Goal: Understand process/instructions: Learn how to perform a task or action

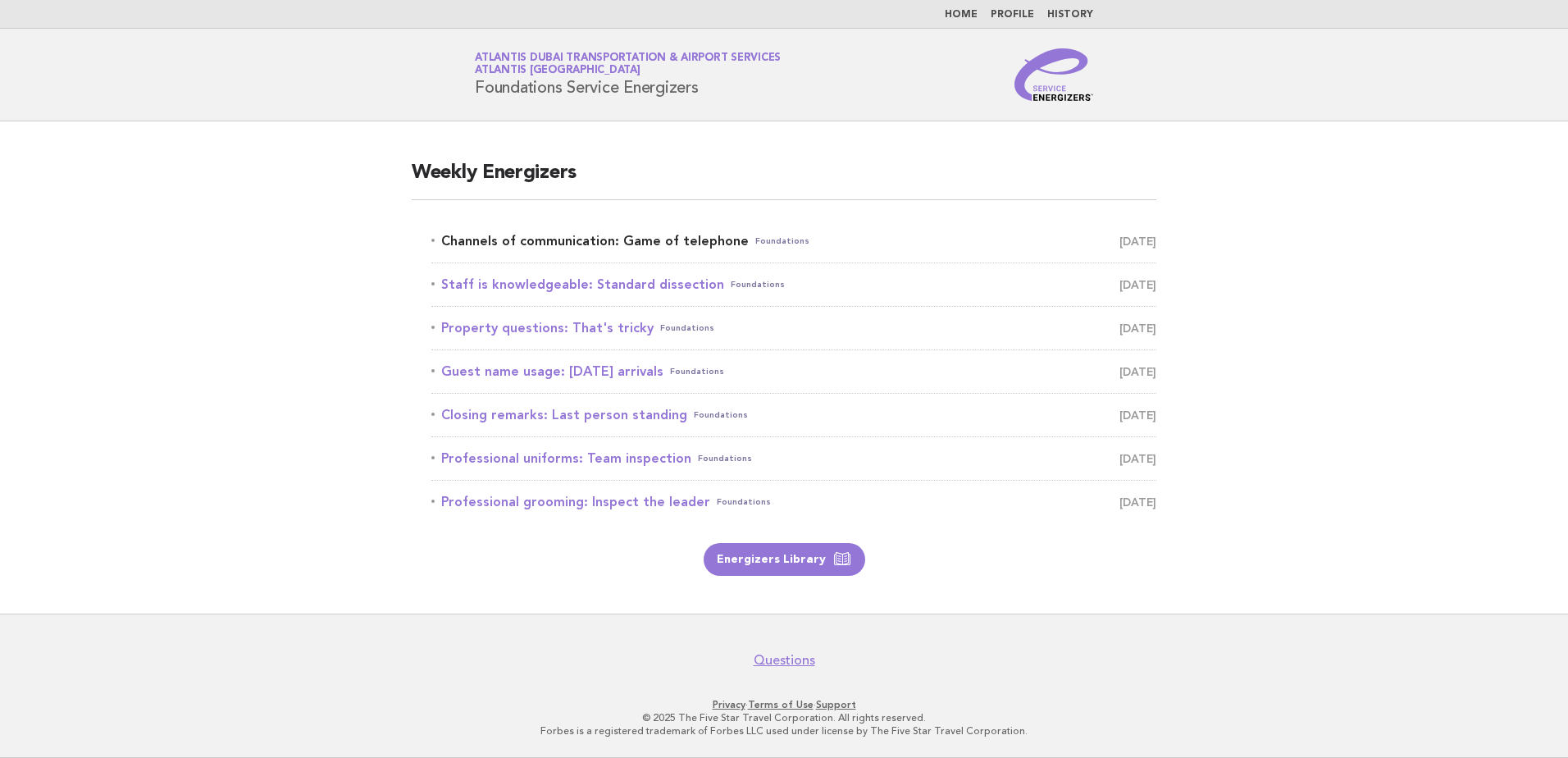
click at [557, 248] on link "Channels of communication: Game of telephone Foundations [DATE]" at bounding box center [794, 240] width 725 height 23
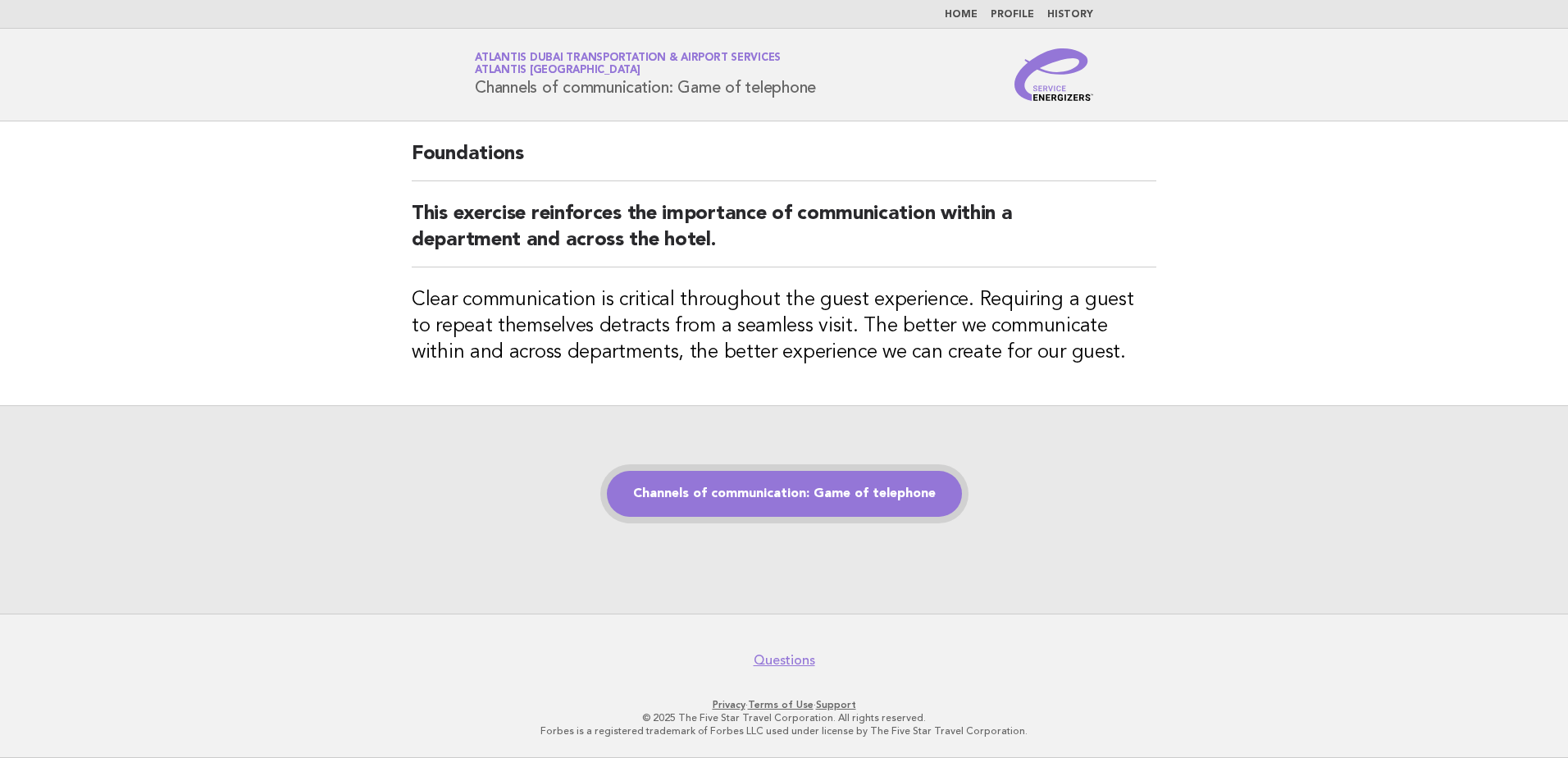
click at [768, 488] on link "Channels of communication: Game of telephone" at bounding box center [784, 493] width 355 height 46
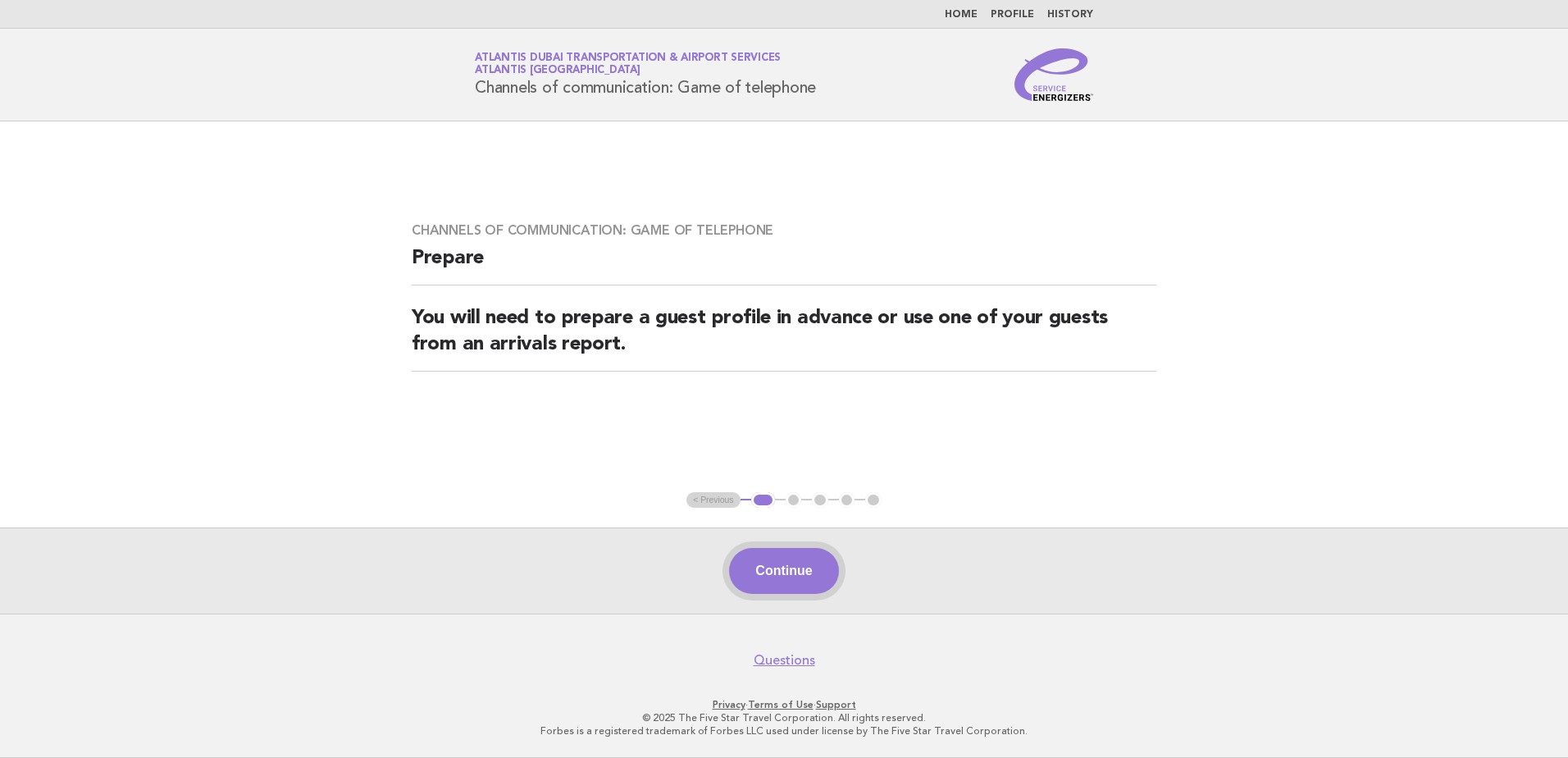
click at [779, 562] on button "Continue" at bounding box center [783, 571] width 109 height 46
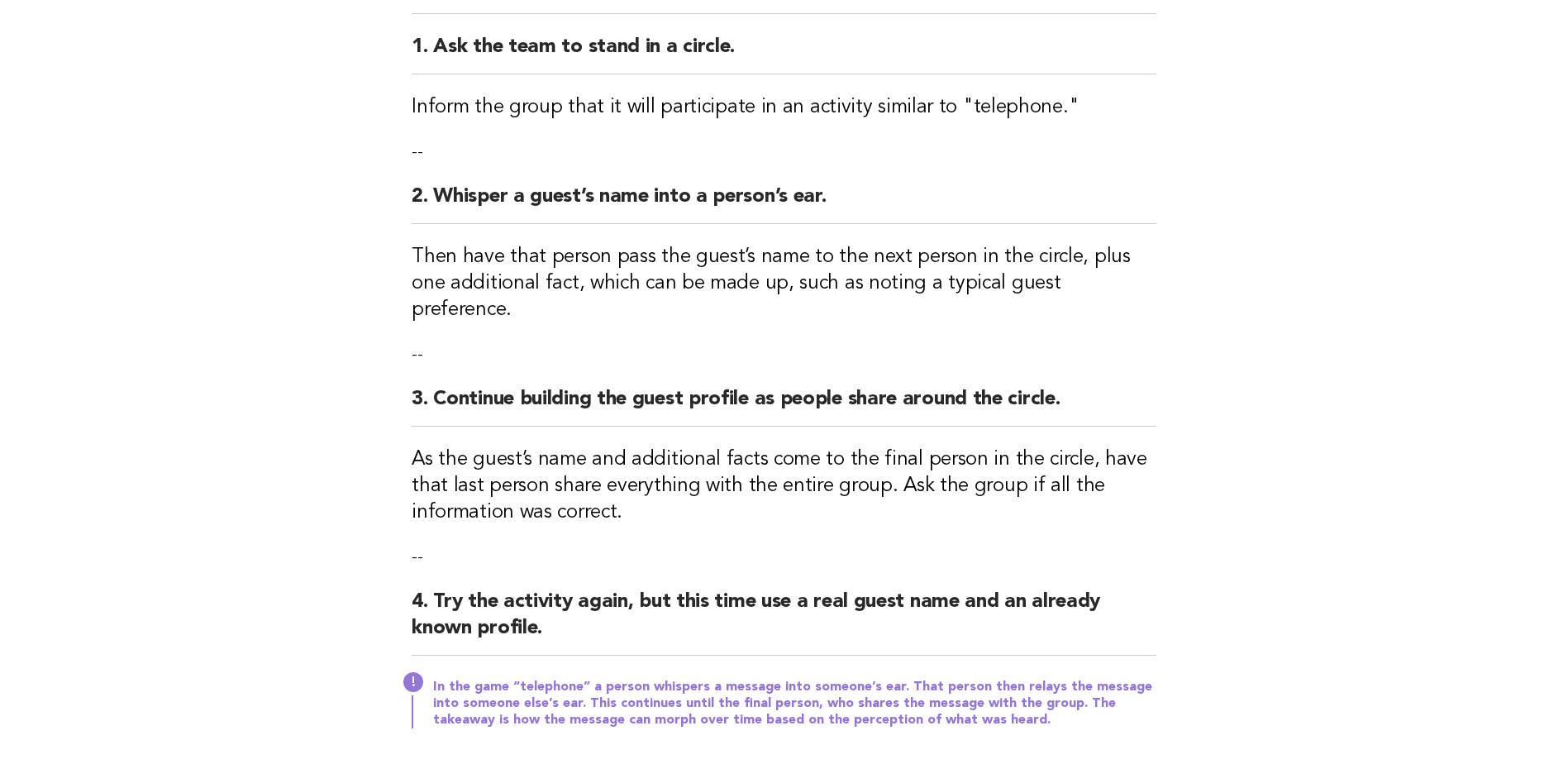
scroll to position [413, 0]
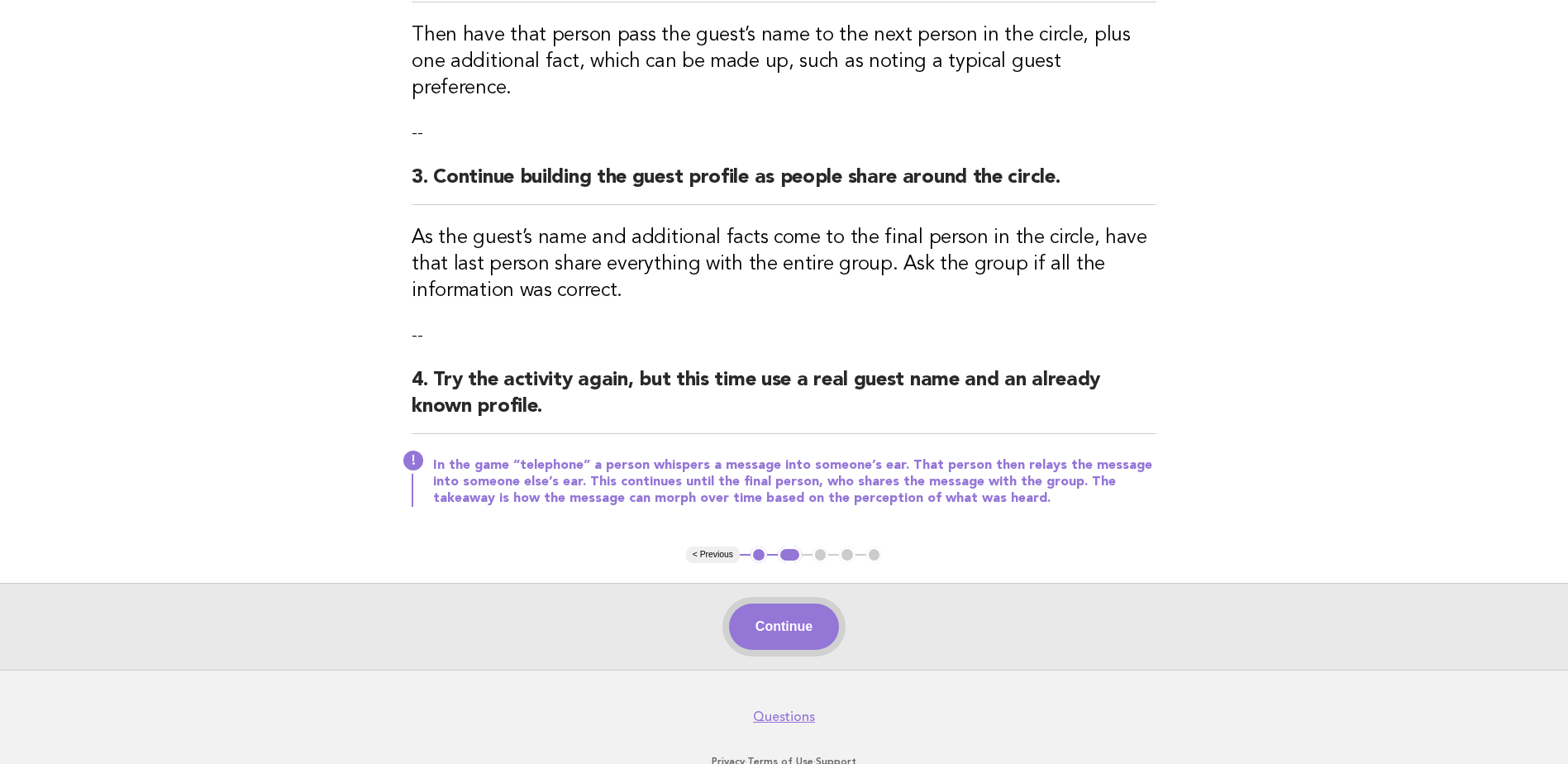
click at [776, 604] on button "Continue" at bounding box center [783, 627] width 110 height 46
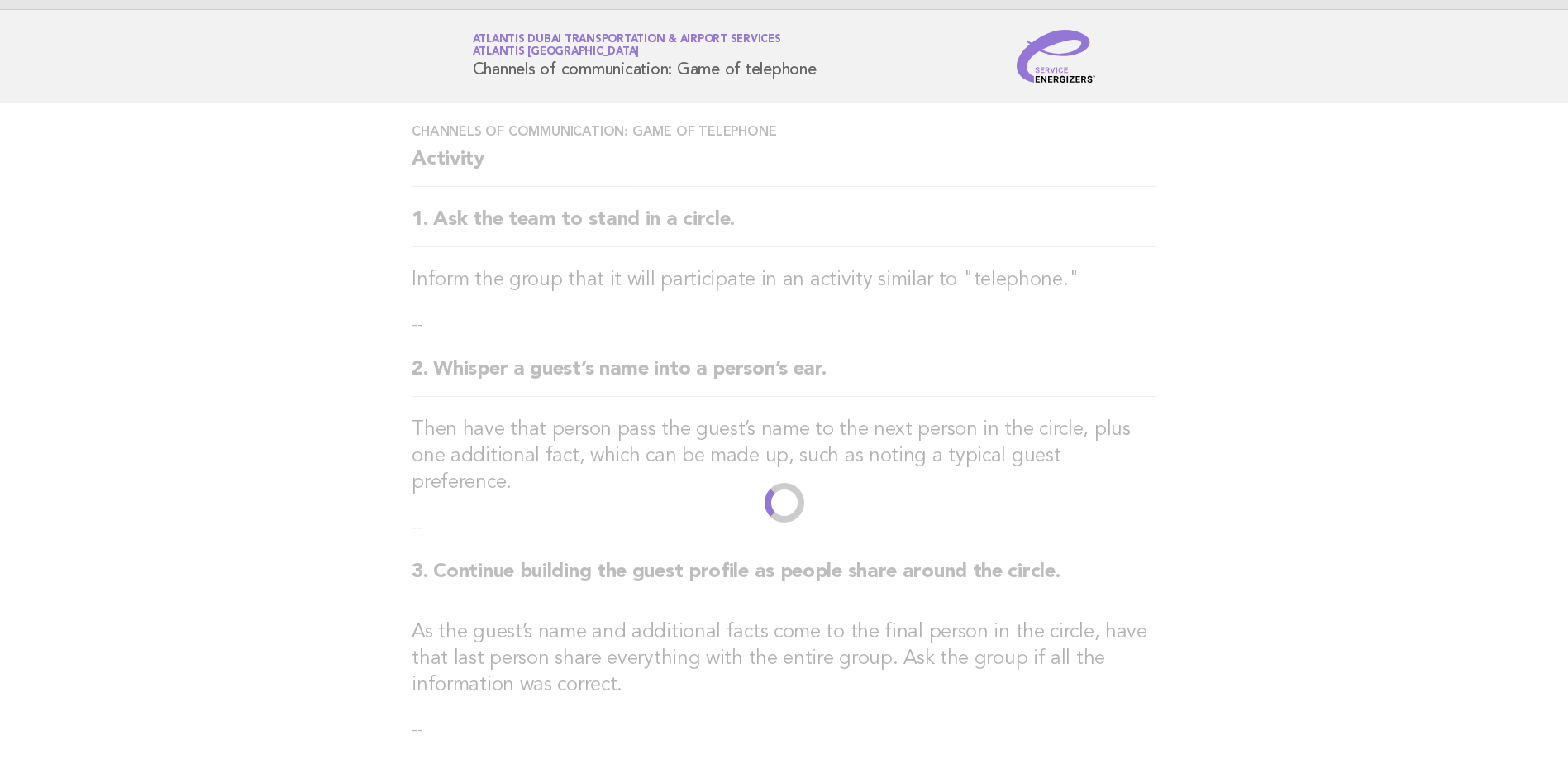
scroll to position [0, 0]
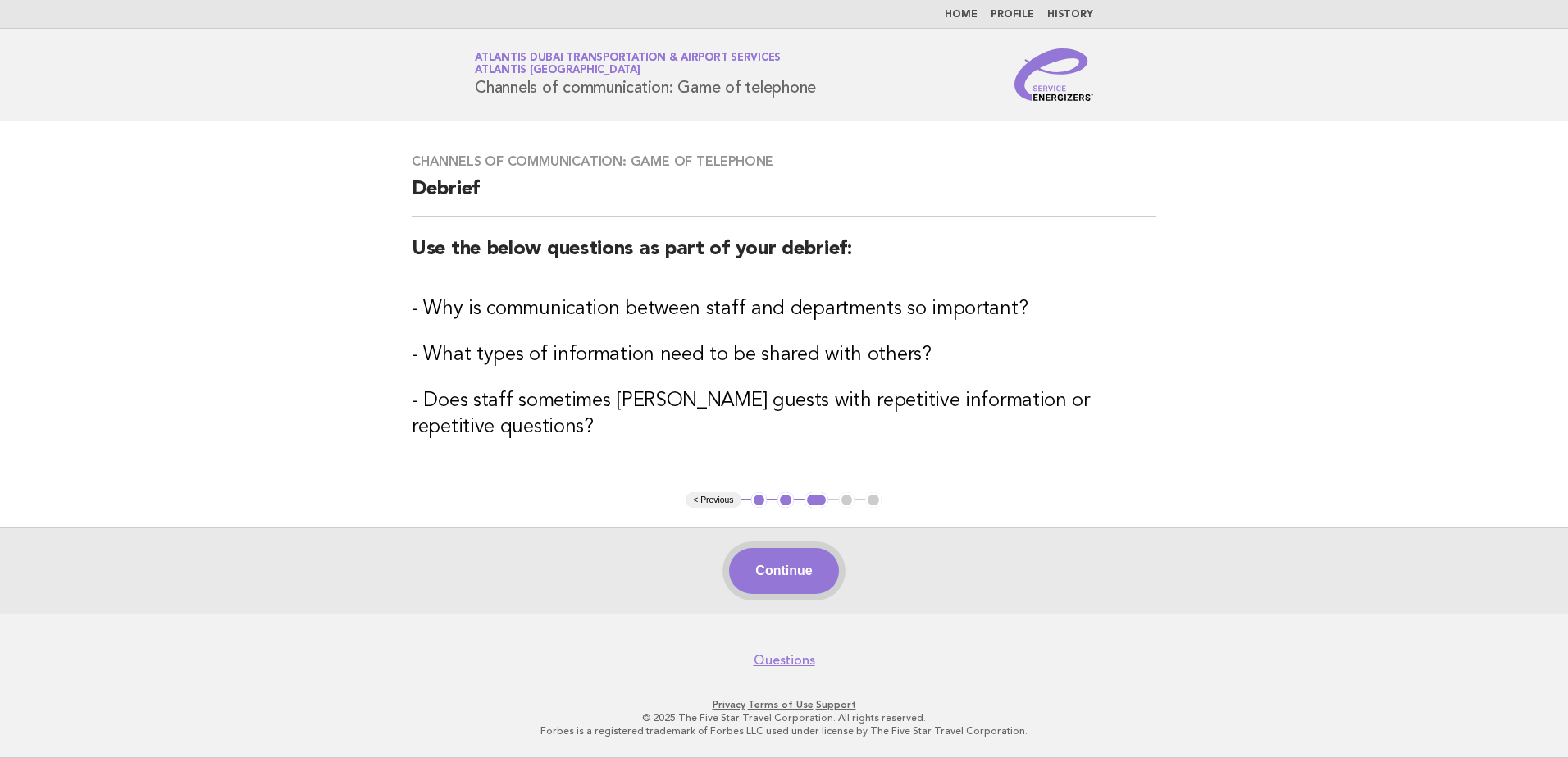
click at [792, 573] on button "Continue" at bounding box center [783, 571] width 109 height 46
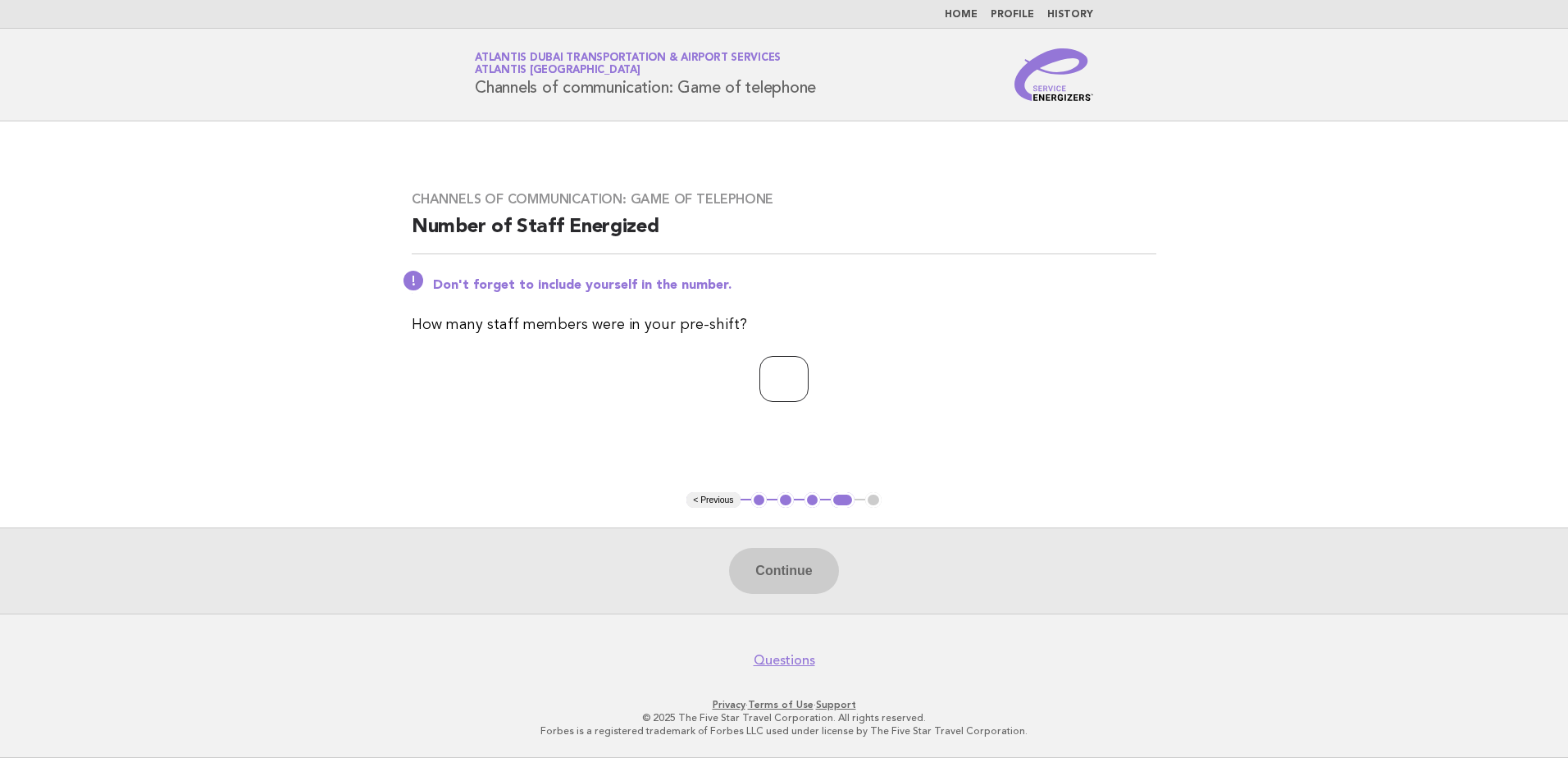
click at [777, 384] on input "number" at bounding box center [784, 379] width 49 height 46
type input "**"
click at [778, 574] on button "Continue" at bounding box center [783, 571] width 109 height 46
